Goal: Find specific page/section: Find specific page/section

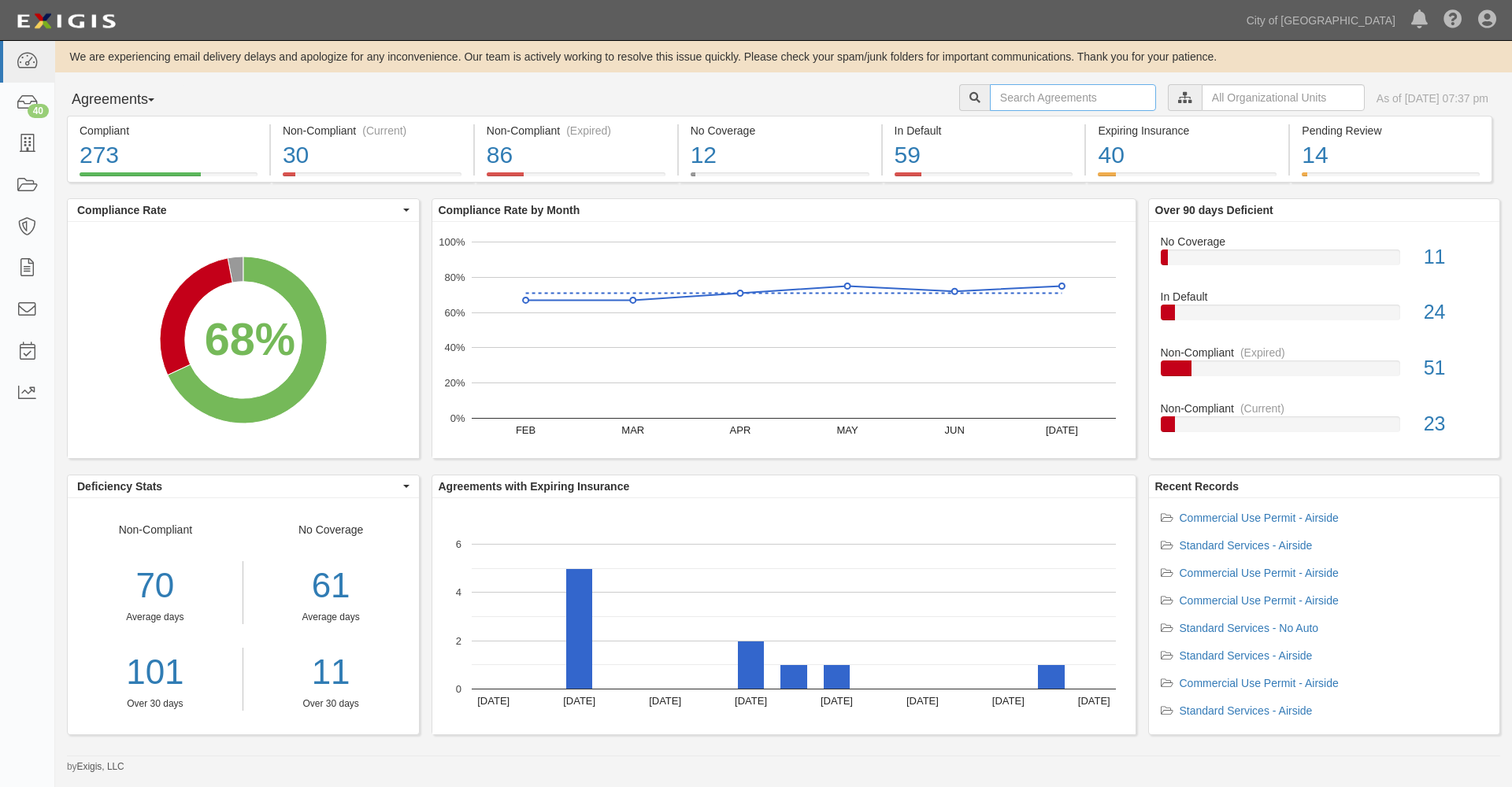
click at [997, 97] on input "text" at bounding box center [1073, 98] width 167 height 27
type input "almarez"
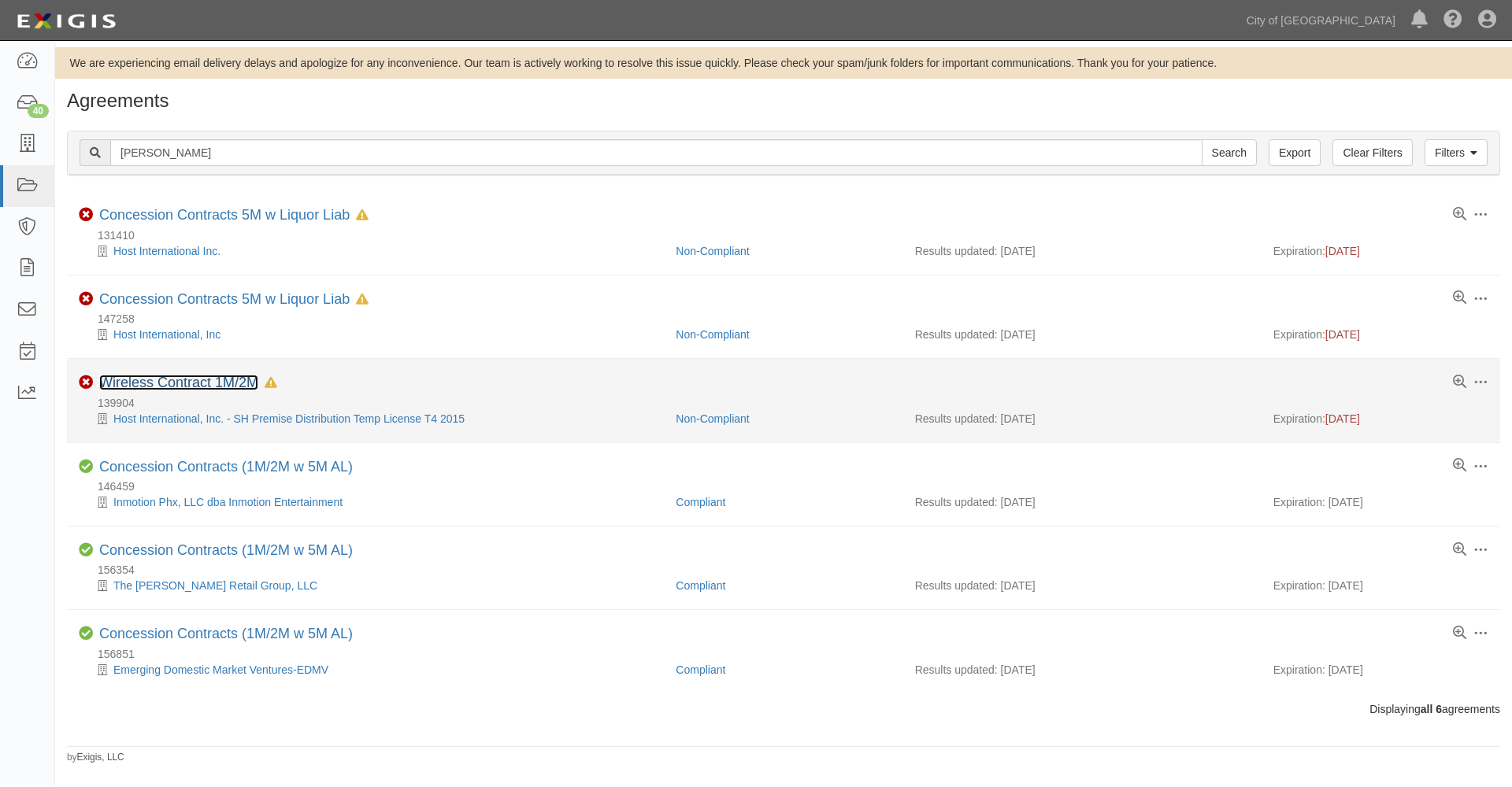
click at [219, 381] on link "Wireless Contract 1M/2M" at bounding box center [178, 383] width 159 height 15
